Goal: Information Seeking & Learning: Learn about a topic

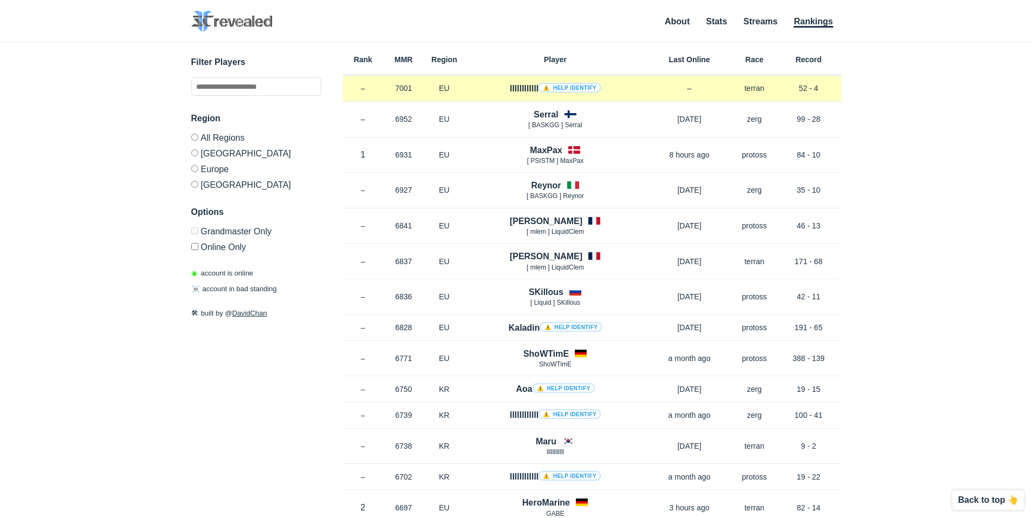
click at [562, 87] on link "⚠️ Help identify" at bounding box center [569, 88] width 62 height 10
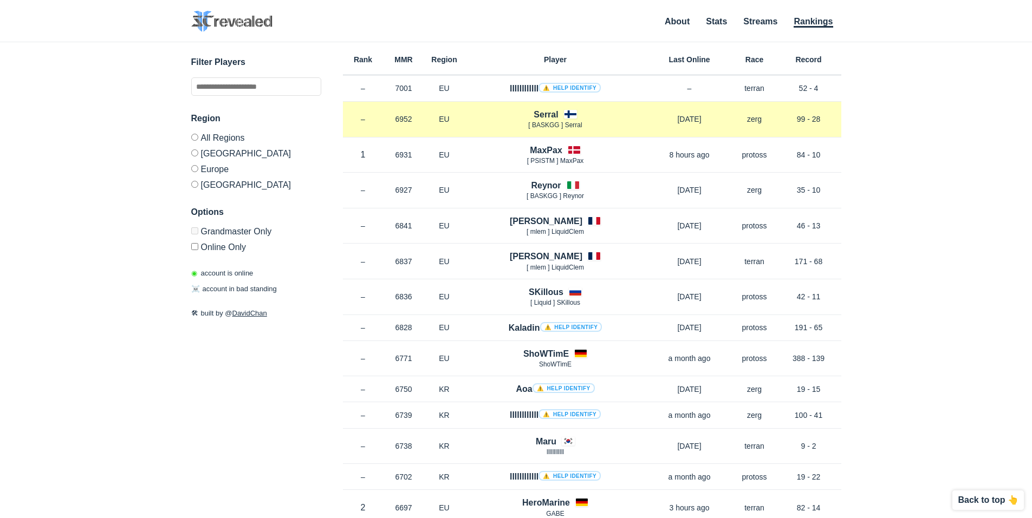
click at [538, 118] on h4 "Serral" at bounding box center [545, 114] width 24 height 12
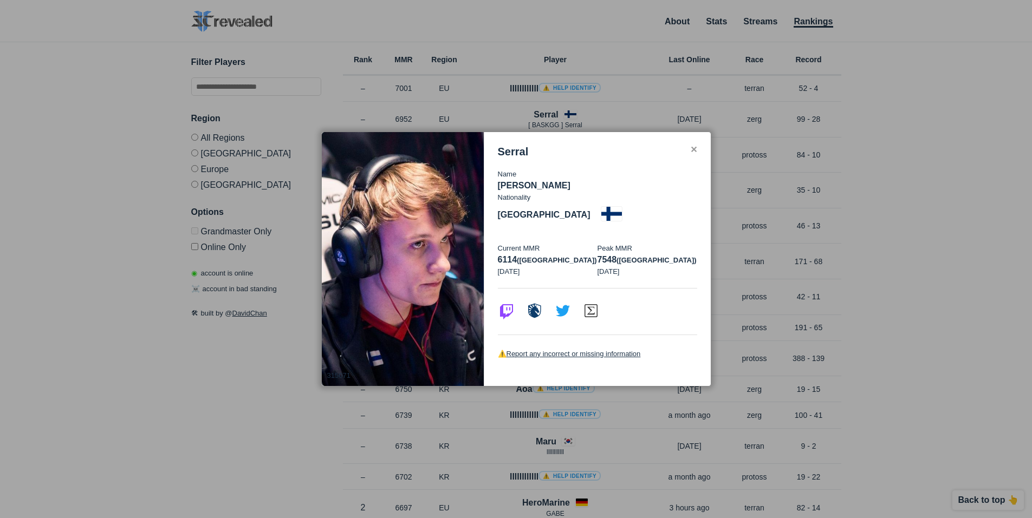
click at [700, 161] on div "Serral Name [PERSON_NAME] Nationality [DEMOGRAPHIC_DATA] Current MMR 6114 ([GEO…" at bounding box center [597, 259] width 226 height 255
click at [698, 167] on div "Serral Name [PERSON_NAME] Nationality [DEMOGRAPHIC_DATA] Current MMR 6114 ([GEO…" at bounding box center [597, 259] width 226 height 255
click at [691, 154] on div "✕" at bounding box center [693, 150] width 7 height 9
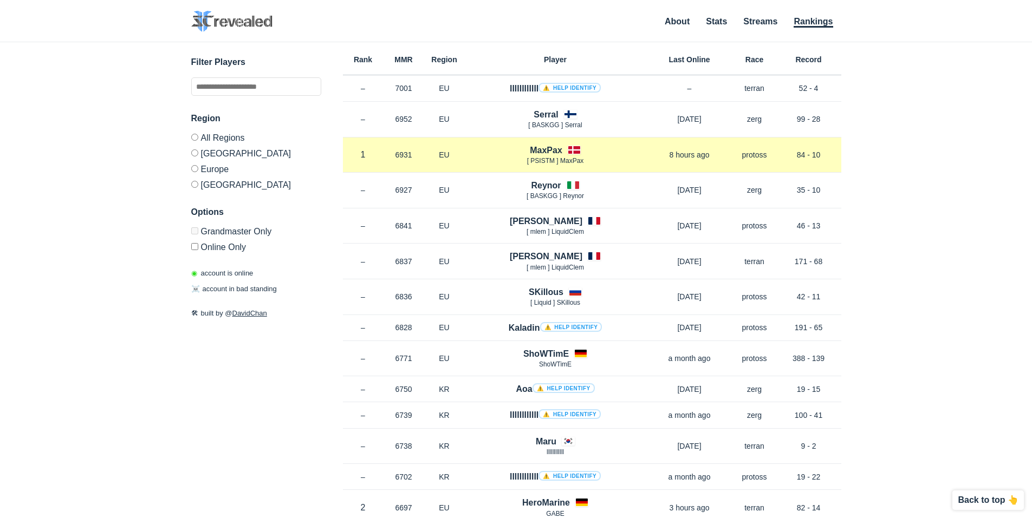
click at [534, 149] on h4 "MaxPax" at bounding box center [546, 150] width 32 height 12
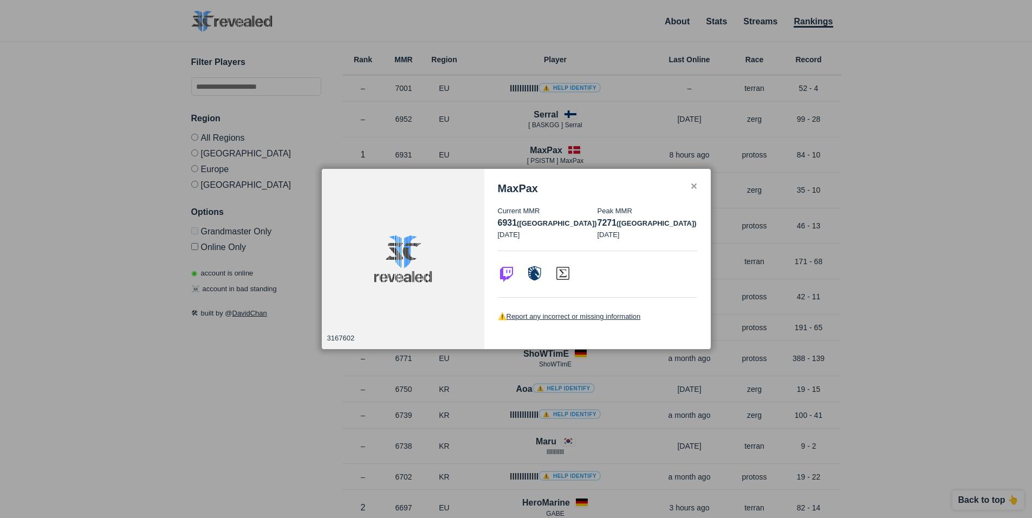
click at [694, 185] on div "✕" at bounding box center [693, 187] width 7 height 9
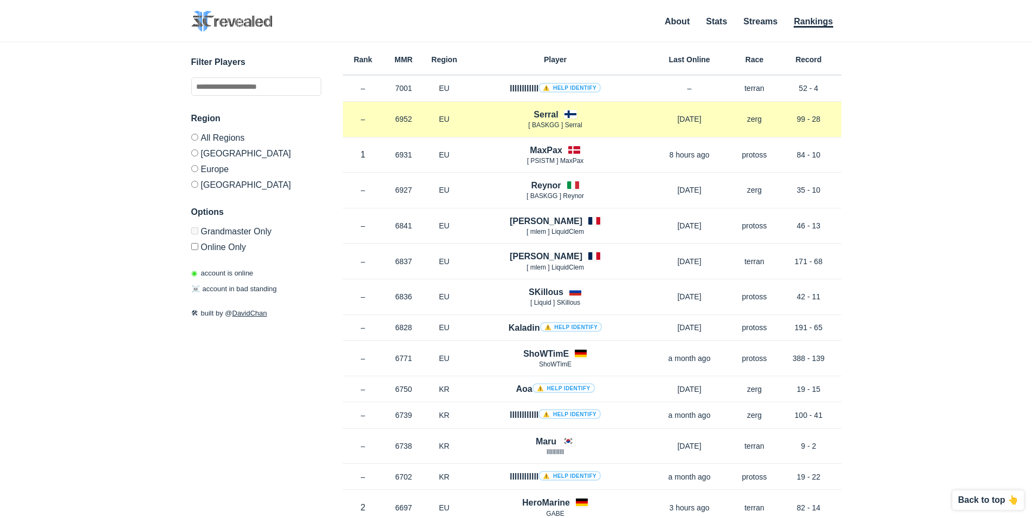
click at [539, 122] on span "[ BASKGG ] Serral" at bounding box center [555, 125] width 54 height 8
click at [538, 118] on h4 "Serral" at bounding box center [545, 114] width 24 height 12
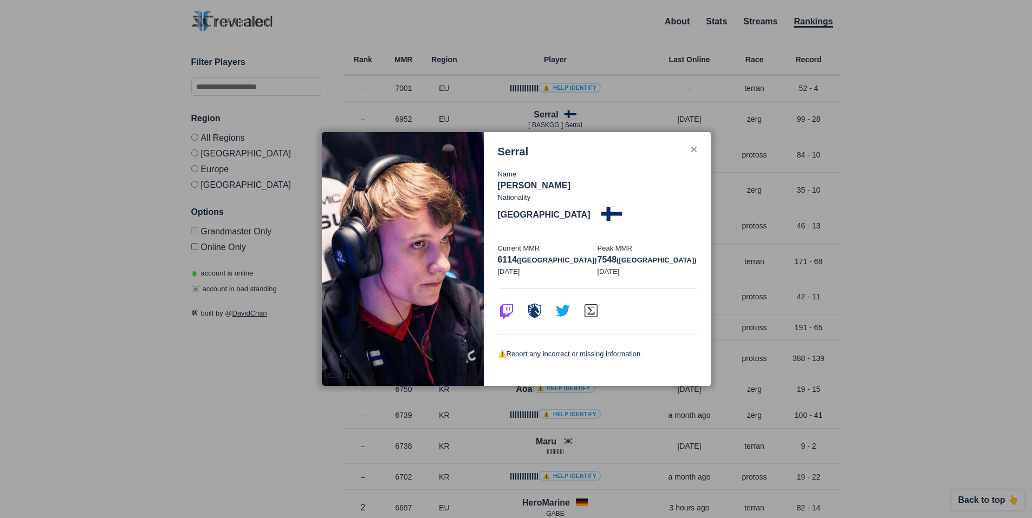
click at [696, 154] on div "✕" at bounding box center [693, 150] width 7 height 9
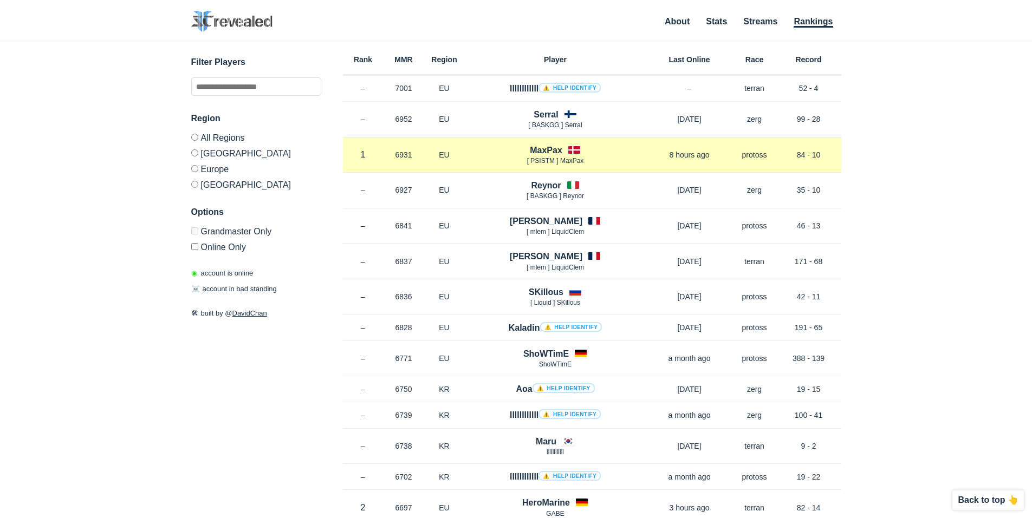
click at [525, 150] on div "MaxPax [ PSISTM ] MaxPax" at bounding box center [555, 155] width 181 height 22
click at [537, 151] on h4 "MaxPax" at bounding box center [546, 150] width 32 height 12
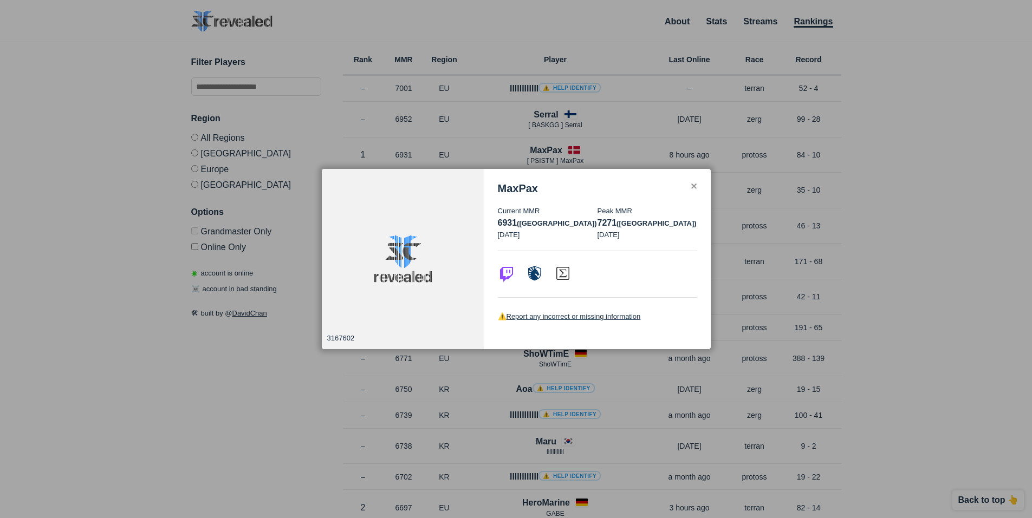
click at [694, 186] on div "✕" at bounding box center [693, 187] width 7 height 9
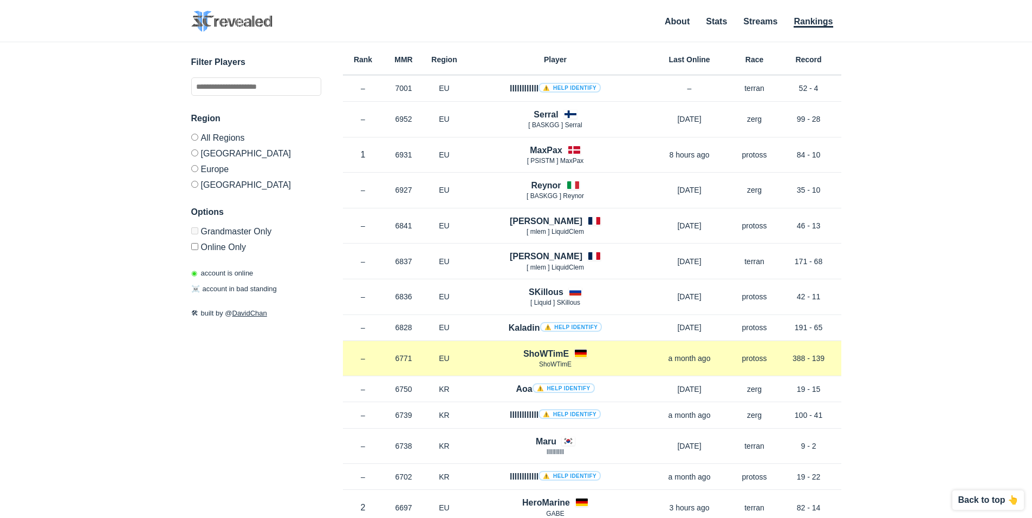
click at [535, 355] on h4 "ShoWTimE" at bounding box center [545, 354] width 45 height 12
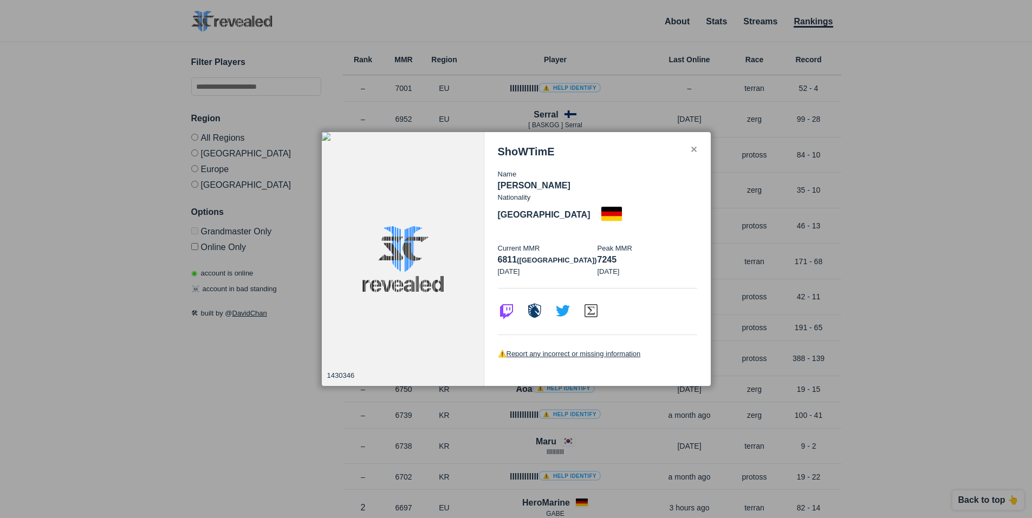
click at [699, 157] on div "ShoWTimE Name [PERSON_NAME] Nationality [DEMOGRAPHIC_DATA] Current MMR 6811 (eu…" at bounding box center [597, 259] width 226 height 255
click at [696, 154] on div "✕" at bounding box center [693, 150] width 7 height 9
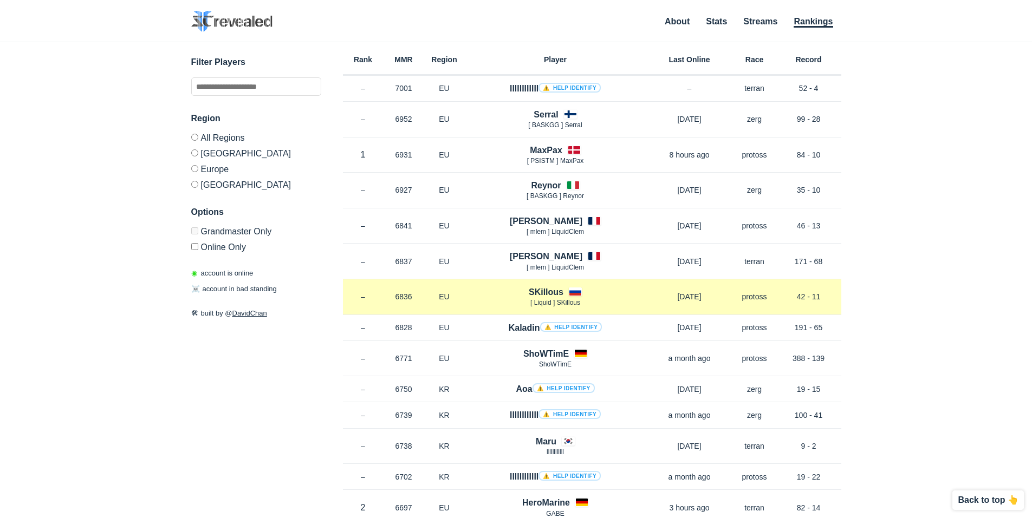
click at [554, 293] on h4 "SKillous" at bounding box center [546, 292] width 35 height 12
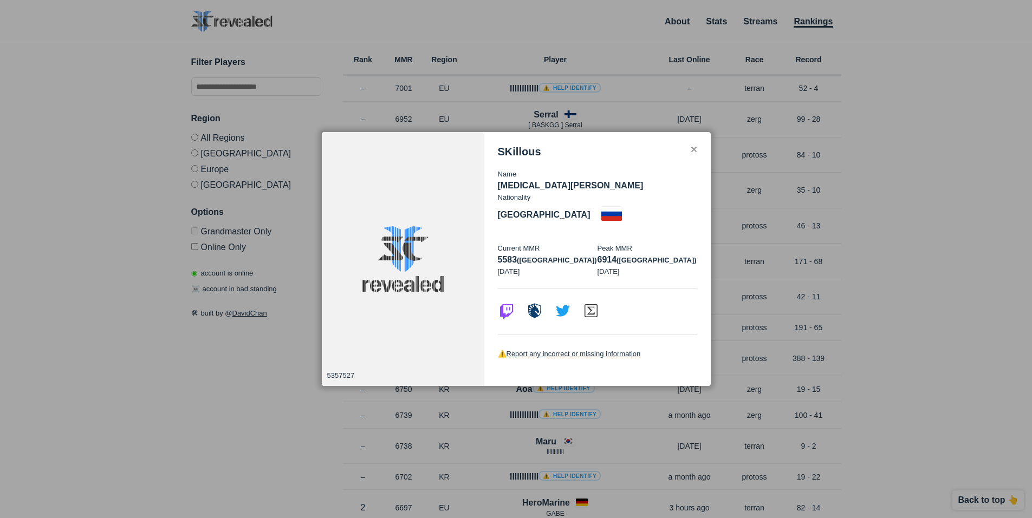
click at [691, 154] on div "✕" at bounding box center [693, 150] width 7 height 9
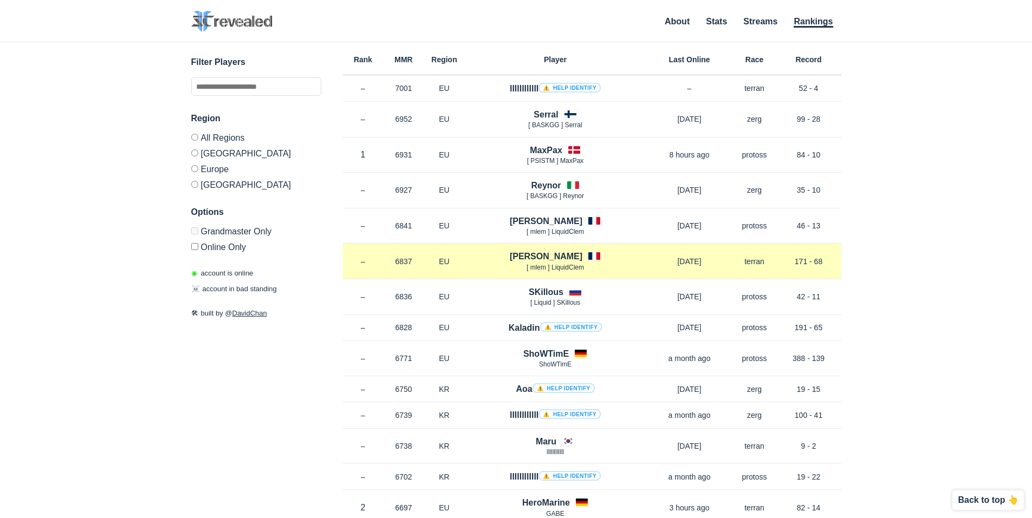
click at [548, 252] on h4 "[PERSON_NAME]" at bounding box center [546, 256] width 73 height 12
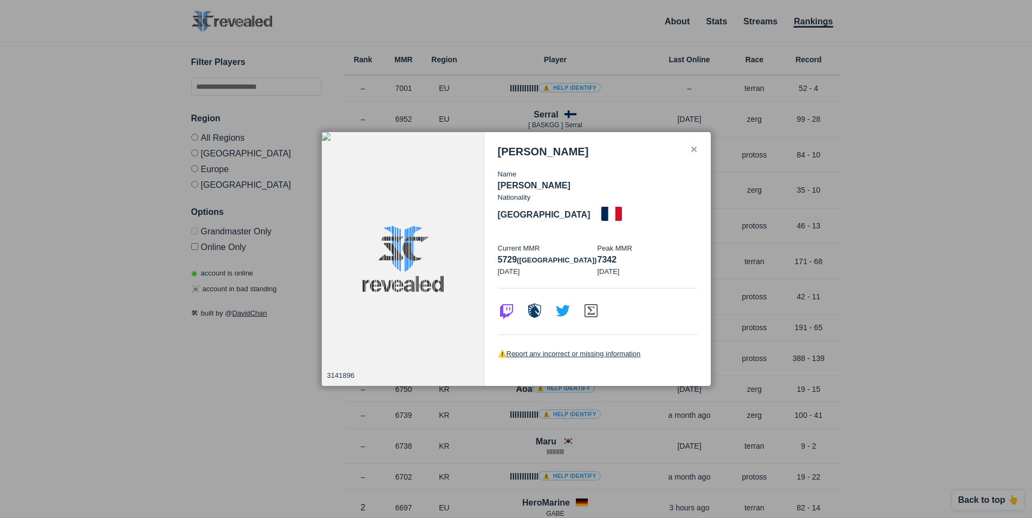
click at [688, 158] on div "[PERSON_NAME]" at bounding box center [597, 152] width 199 height 12
click at [692, 154] on div "✕" at bounding box center [693, 150] width 7 height 9
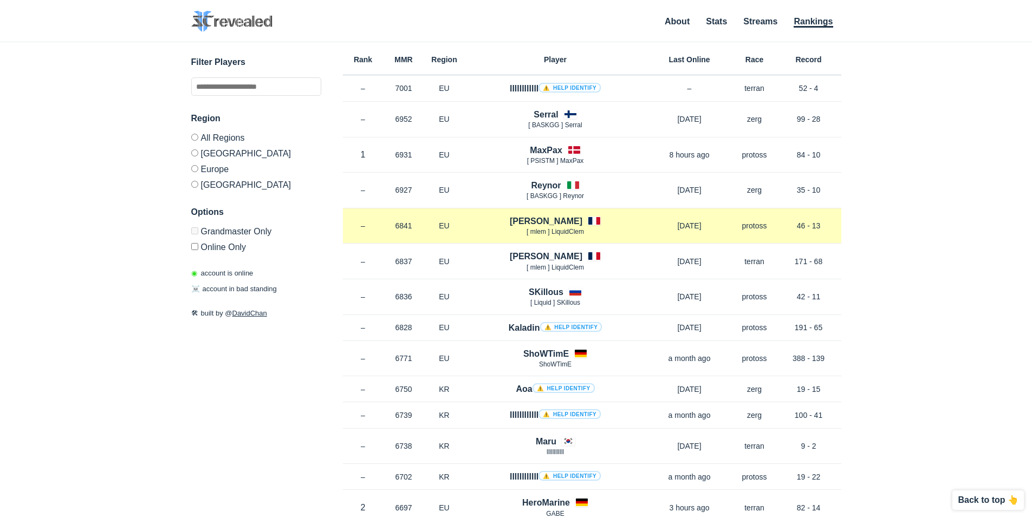
click at [543, 223] on h4 "[PERSON_NAME]" at bounding box center [546, 221] width 73 height 12
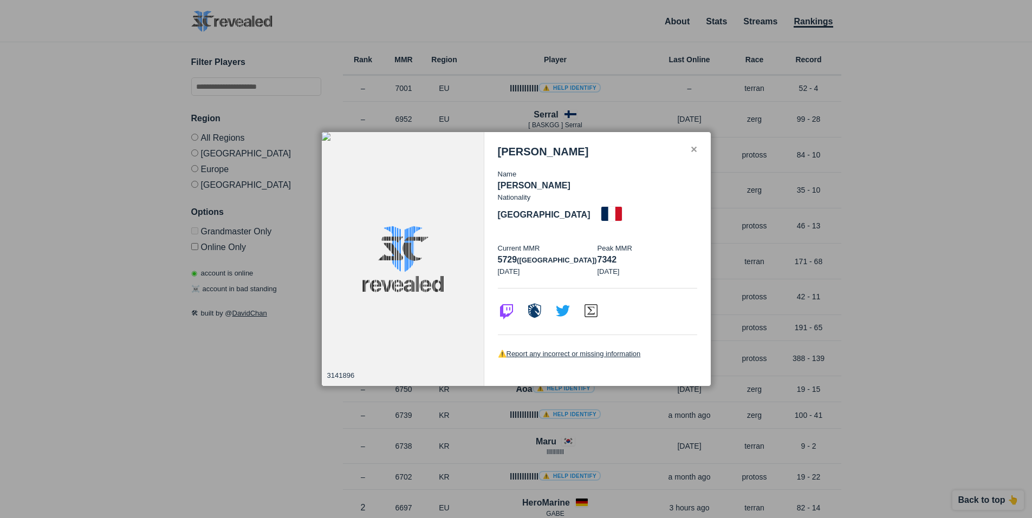
click at [692, 154] on div "✕" at bounding box center [693, 150] width 7 height 9
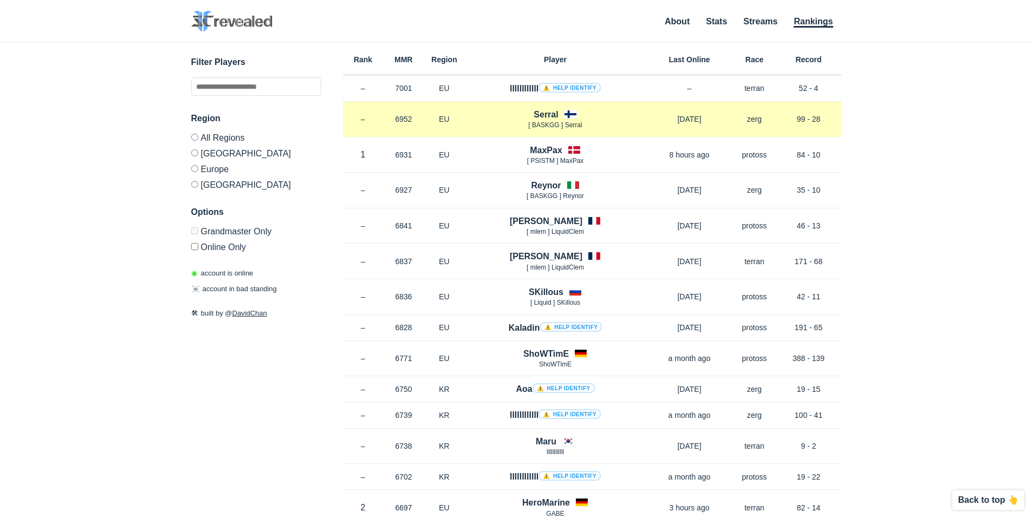
click at [545, 119] on h4 "Serral" at bounding box center [545, 114] width 24 height 12
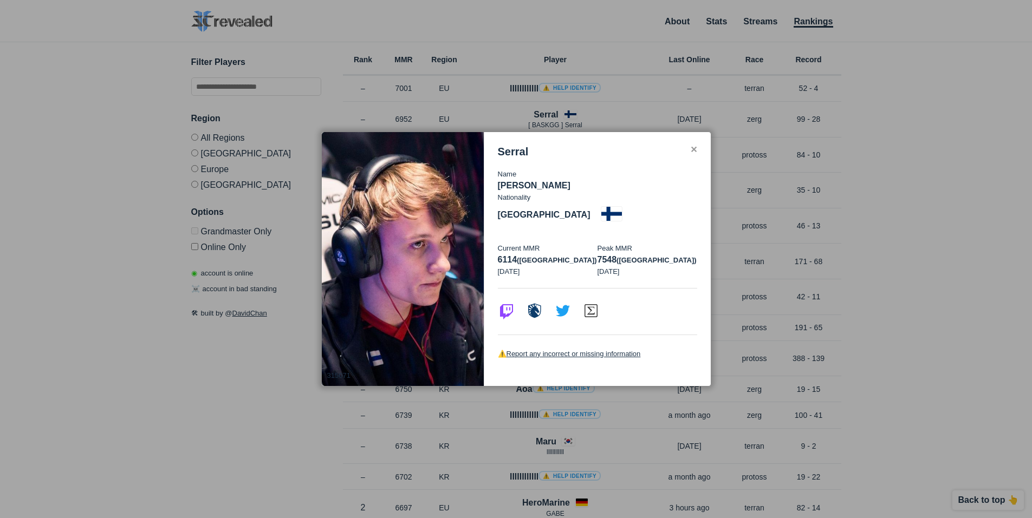
click at [684, 158] on div "Serral" at bounding box center [597, 152] width 199 height 12
click at [691, 154] on div "✕" at bounding box center [693, 150] width 7 height 9
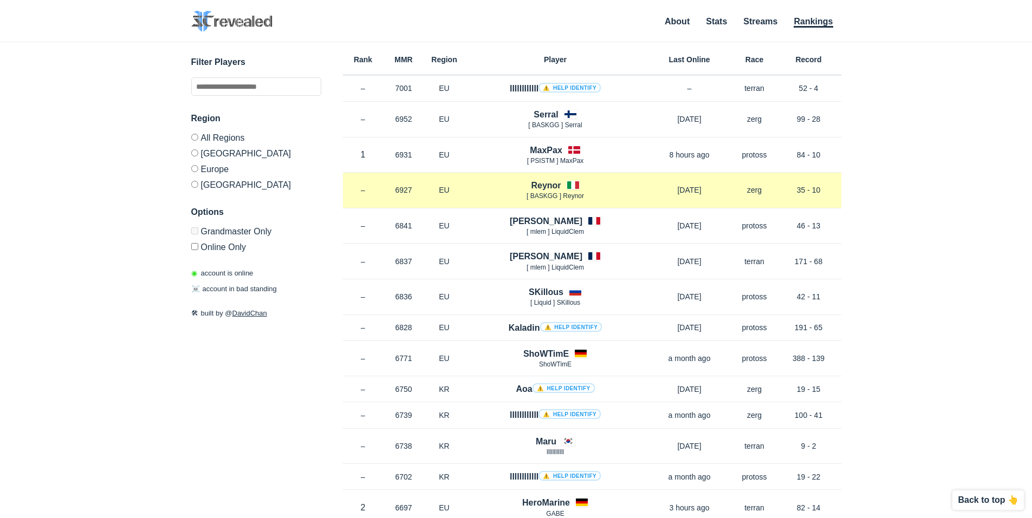
click at [553, 183] on h4 "Reynor" at bounding box center [546, 185] width 30 height 12
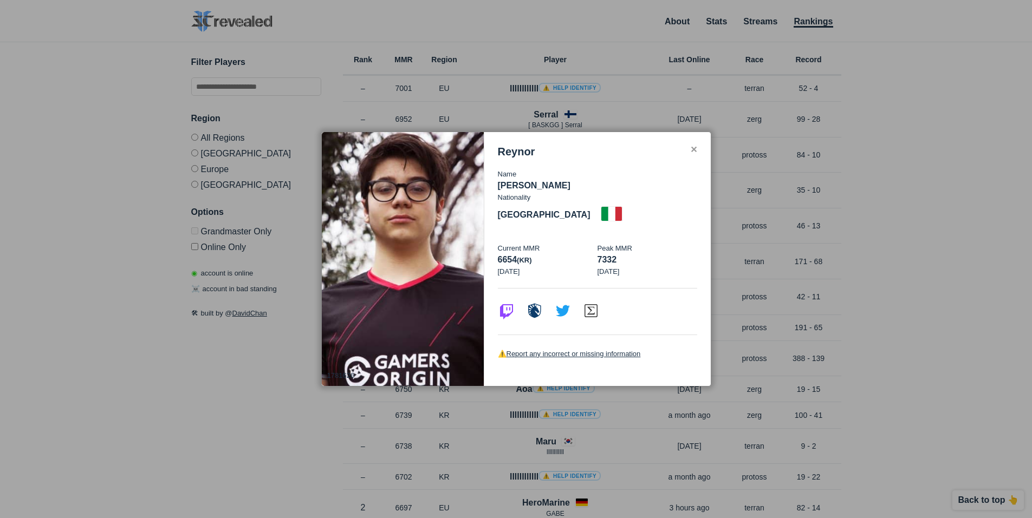
click at [689, 158] on div "Reynor" at bounding box center [597, 152] width 199 height 12
click at [699, 160] on div "Reynor Name [PERSON_NAME] Nationality [DEMOGRAPHIC_DATA] Current MMR 6654 (kr) …" at bounding box center [597, 259] width 226 height 255
click at [694, 154] on div "✕" at bounding box center [693, 150] width 7 height 9
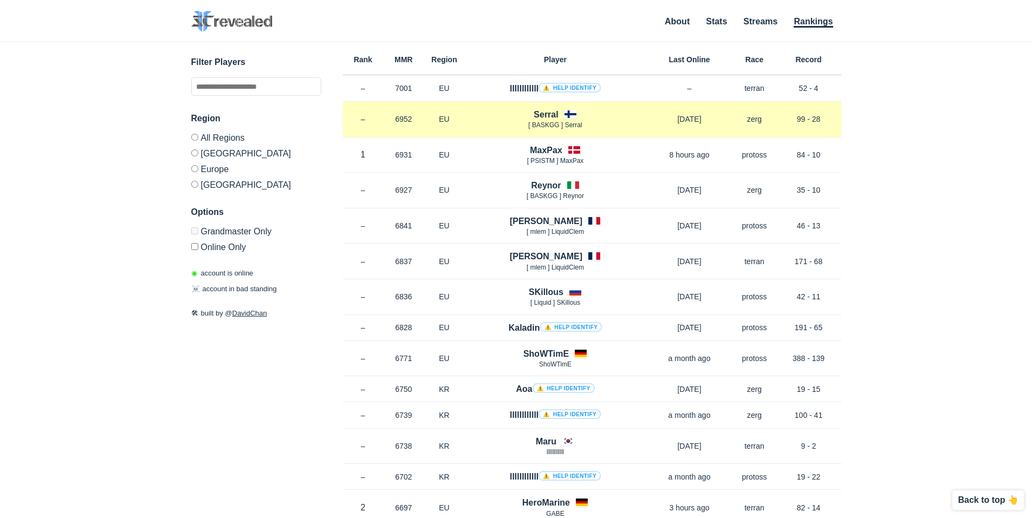
click at [544, 113] on h4 "Serral" at bounding box center [545, 114] width 24 height 12
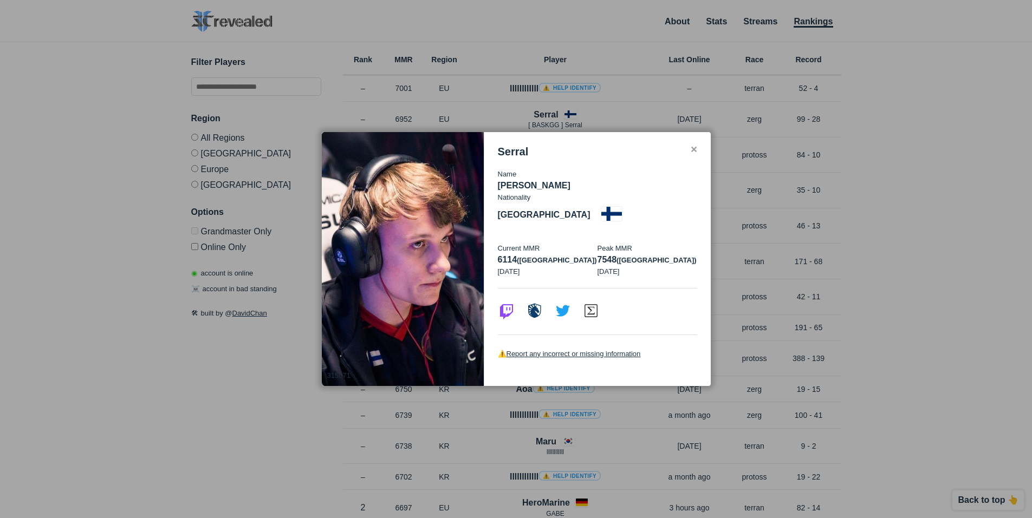
click at [692, 154] on div "✕" at bounding box center [693, 150] width 7 height 9
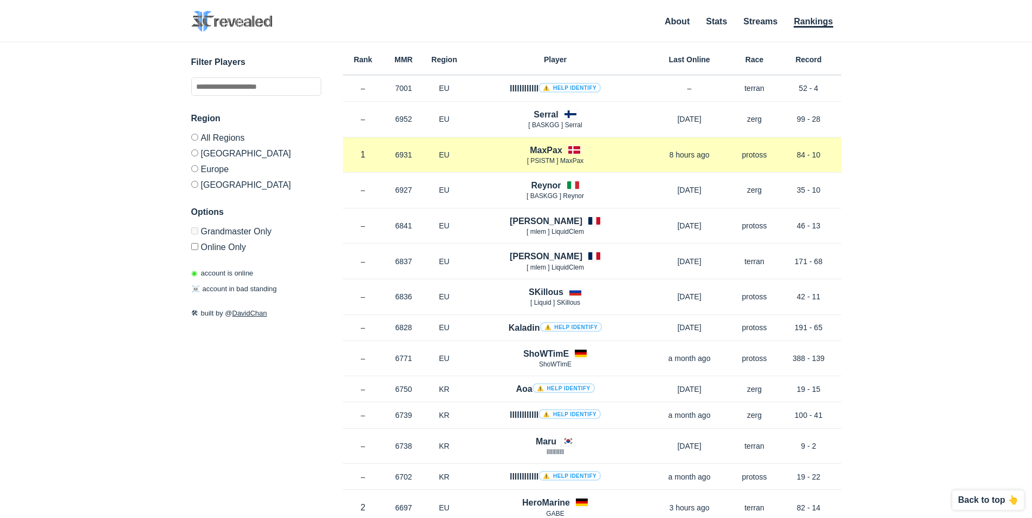
drag, startPoint x: 538, startPoint y: 160, endPoint x: 533, endPoint y: 154, distance: 8.1
click at [538, 160] on span "[ PSISTM ] MaxPax" at bounding box center [555, 161] width 57 height 8
click at [536, 151] on h4 "MaxPax" at bounding box center [546, 150] width 32 height 12
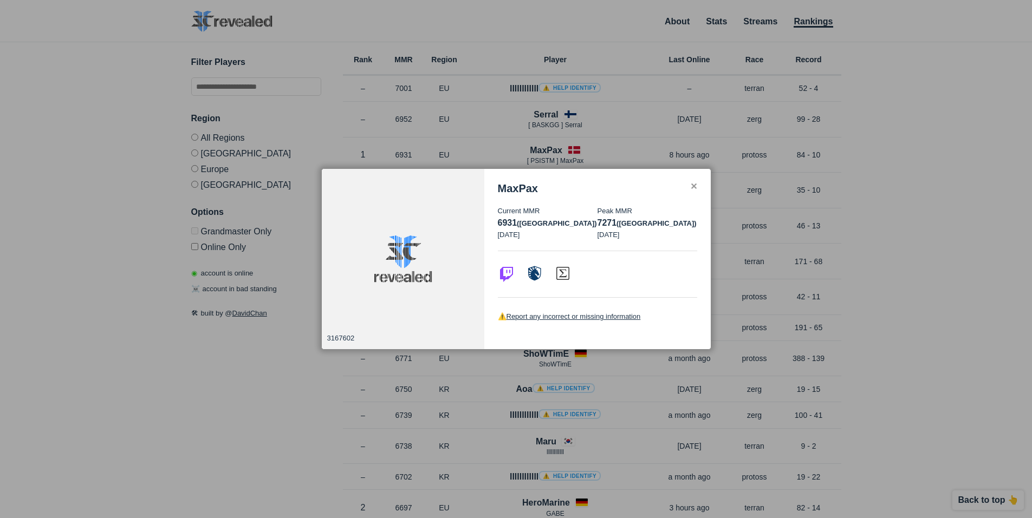
click at [697, 184] on div "MaxPax Current MMR 6931 (eu) [DATE] Peak MMR 7271 (eu) [DATE] ⚠️ Report any inc…" at bounding box center [597, 259] width 226 height 180
click at [691, 185] on div "✕" at bounding box center [693, 187] width 7 height 9
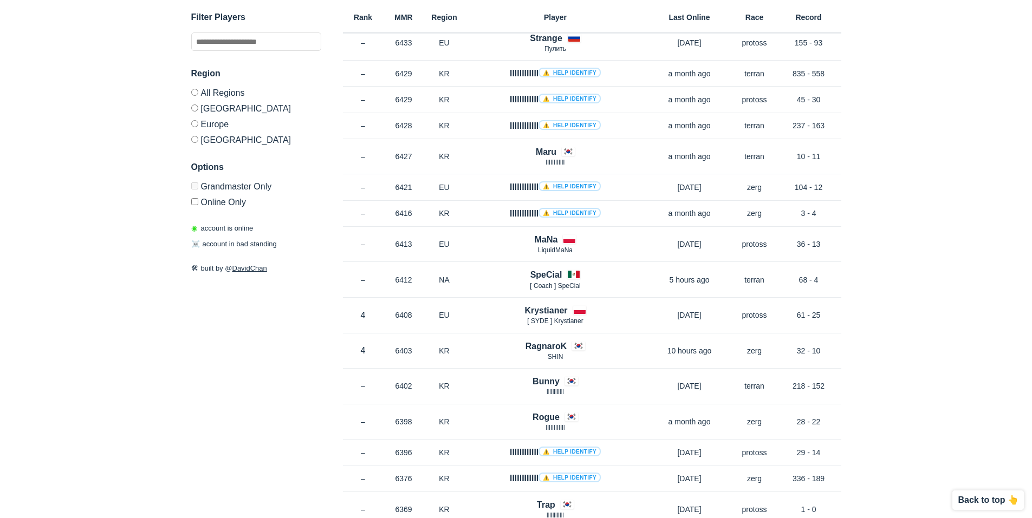
scroll to position [1571, 0]
